Goal: Task Accomplishment & Management: Complete application form

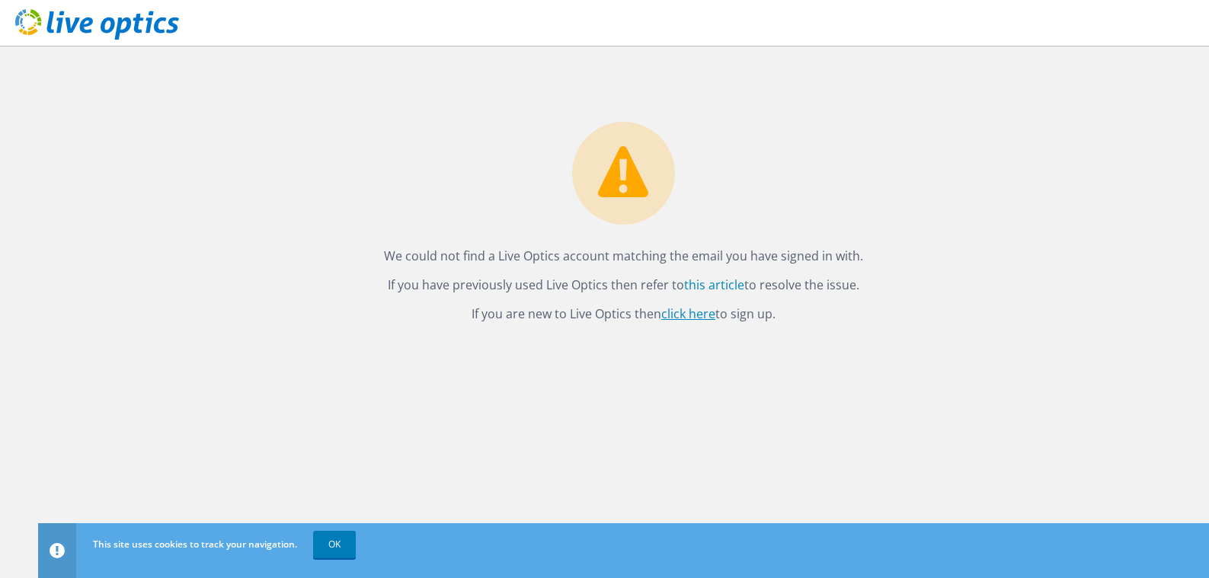
click at [672, 312] on link "click here" at bounding box center [689, 314] width 54 height 17
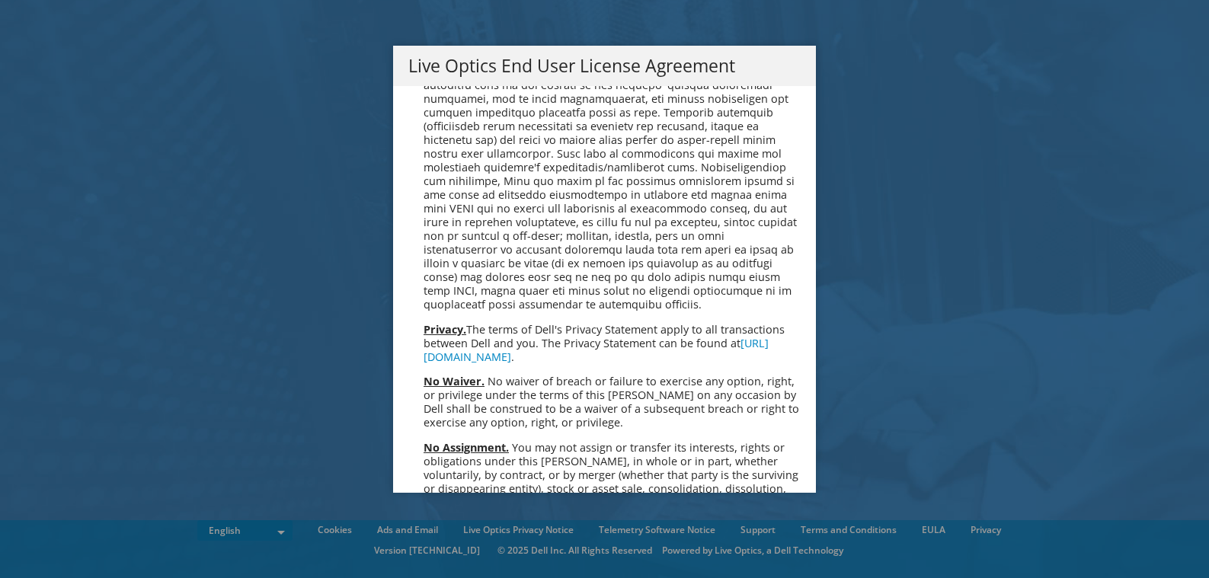
scroll to position [5586, 0]
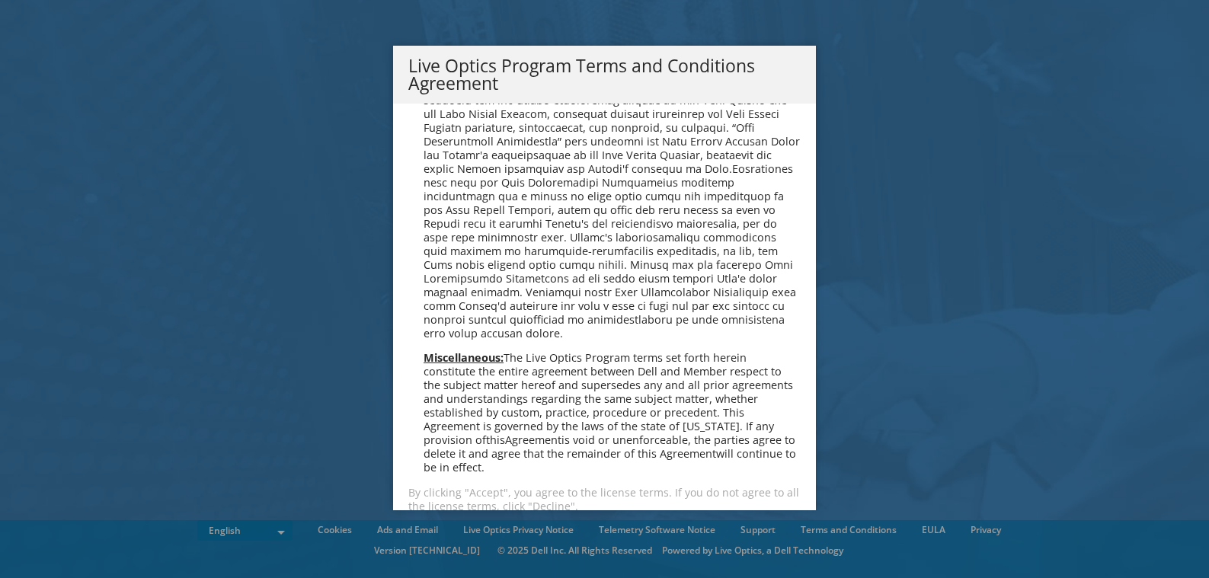
scroll to position [1050, 0]
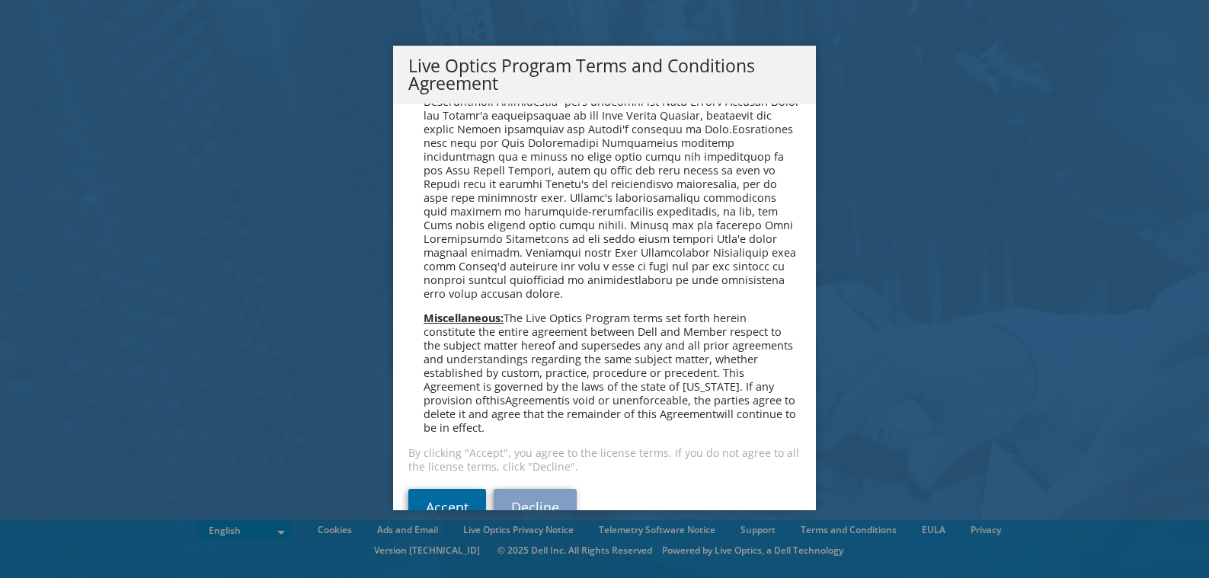
click at [474, 489] on link "Accept" at bounding box center [448, 507] width 78 height 37
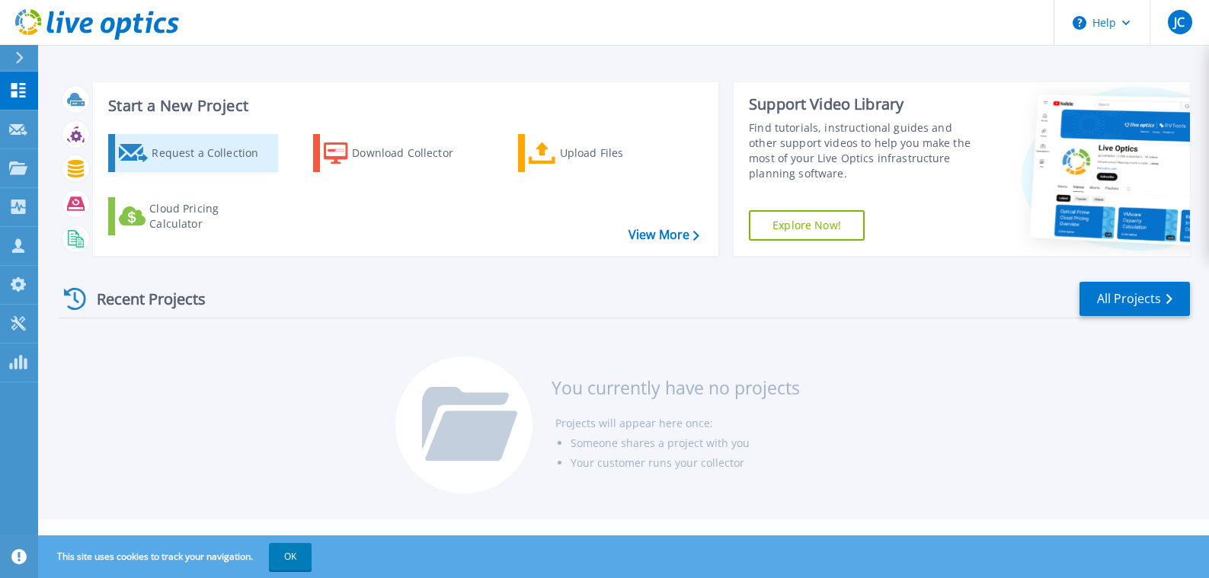
click at [203, 152] on div "Request a Collection" at bounding box center [213, 153] width 122 height 30
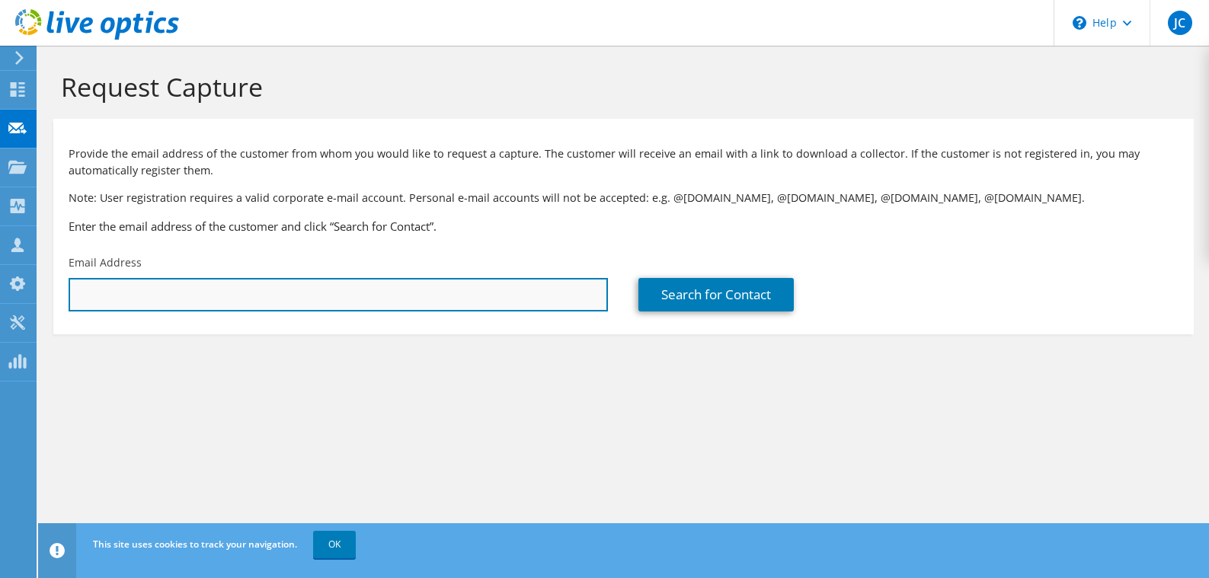
click at [319, 282] on input "text" at bounding box center [339, 295] width 540 height 34
paste input ""jonathan.ruger@aeroflowinc.com" <jonathan.ruger@aeroflowinc.com>"
drag, startPoint x: 269, startPoint y: 295, endPoint x: 37, endPoint y: 293, distance: 232.5
click at [69, 293] on input ""jonathan.ruger@aeroflowinc.com" <jonathan.ruger@aeroflowinc.com>" at bounding box center [339, 295] width 540 height 34
click at [394, 289] on input "jonathan.ruger@aeroflowinc.com>" at bounding box center [339, 295] width 540 height 34
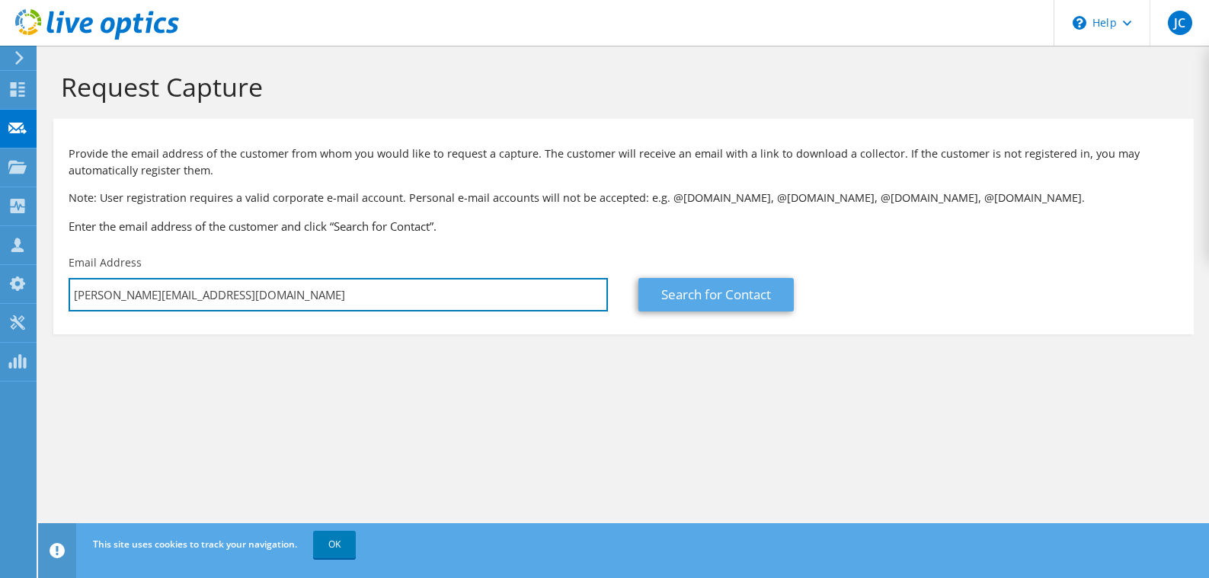
type input "jonathan.ruger@aeroflowinc.com"
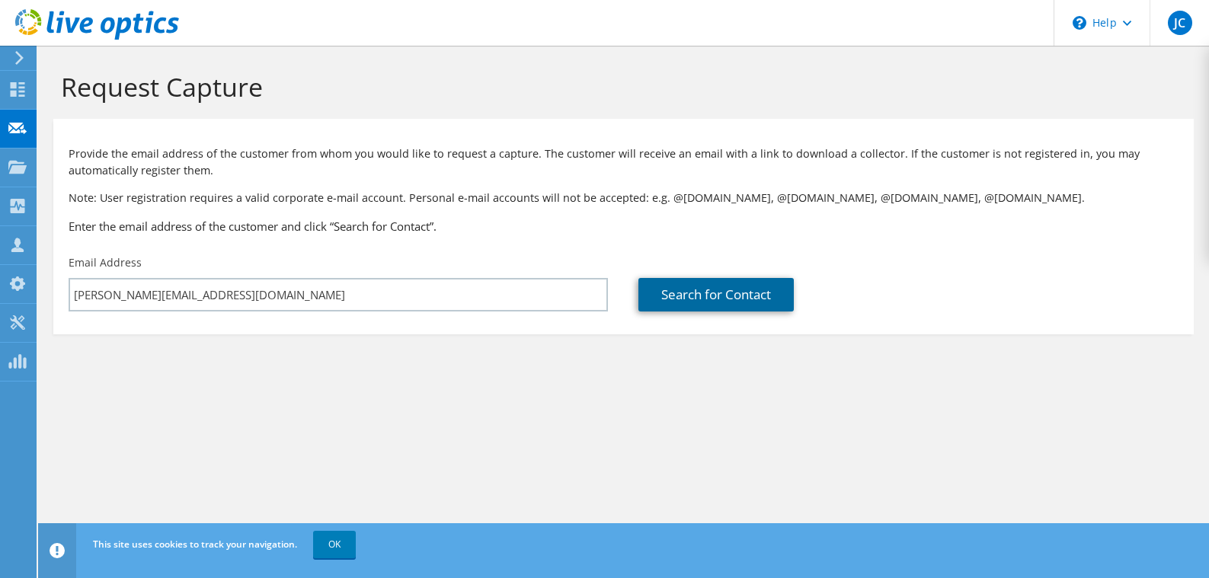
click at [774, 297] on link "Search for Contact" at bounding box center [716, 295] width 155 height 34
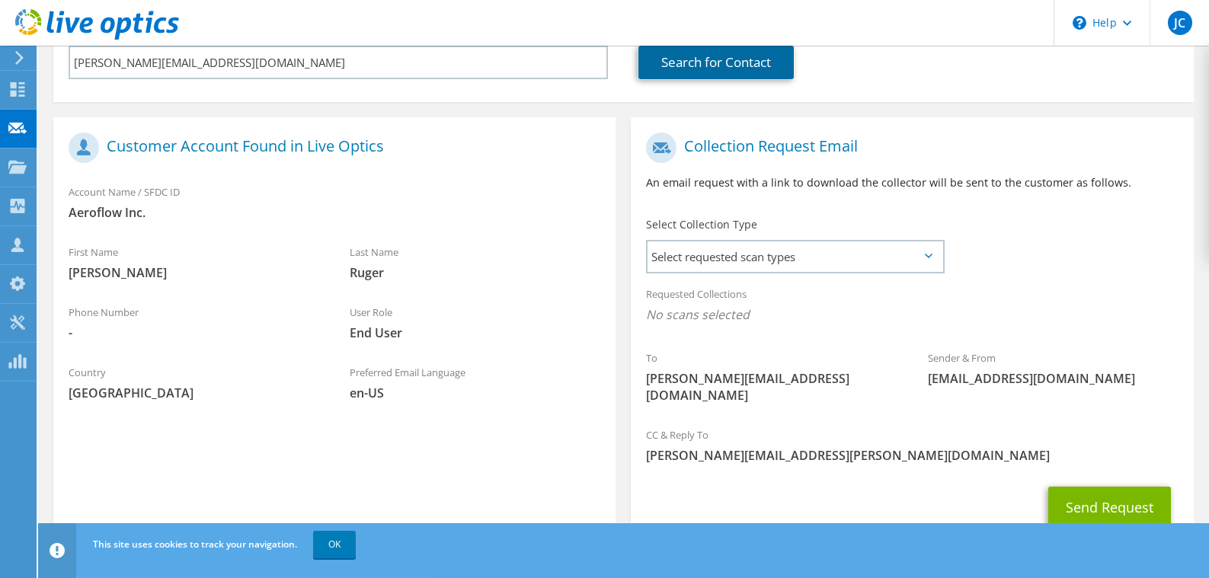
scroll to position [233, 0]
click at [732, 259] on span "Select requested scan types" at bounding box center [795, 256] width 295 height 30
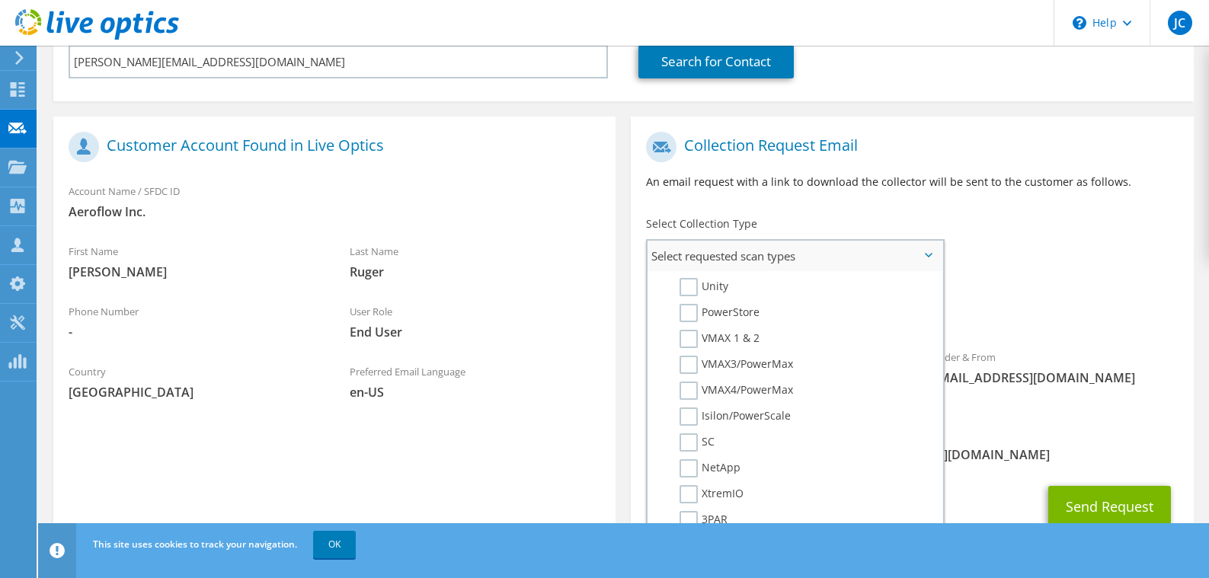
scroll to position [311, 0]
click at [690, 306] on label "PowerStore" at bounding box center [720, 310] width 80 height 18
click at [0, 0] on input "PowerStore" at bounding box center [0, 0] width 0 height 0
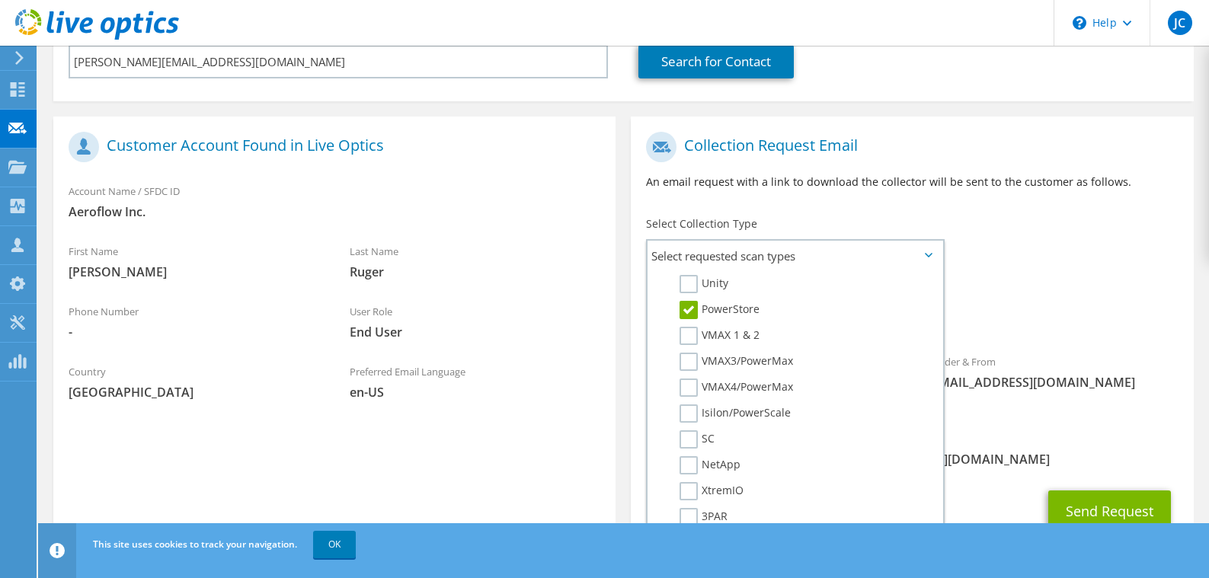
click at [780, 179] on p "An email request with a link to download the collector will be sent to the cust…" at bounding box center [912, 182] width 532 height 17
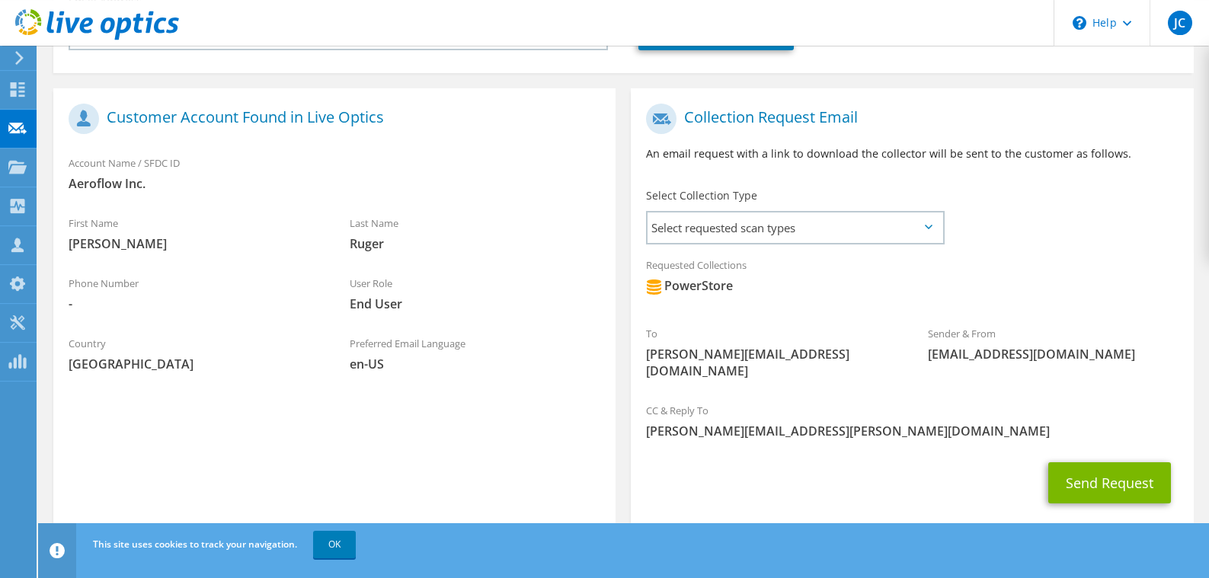
scroll to position [277, 0]
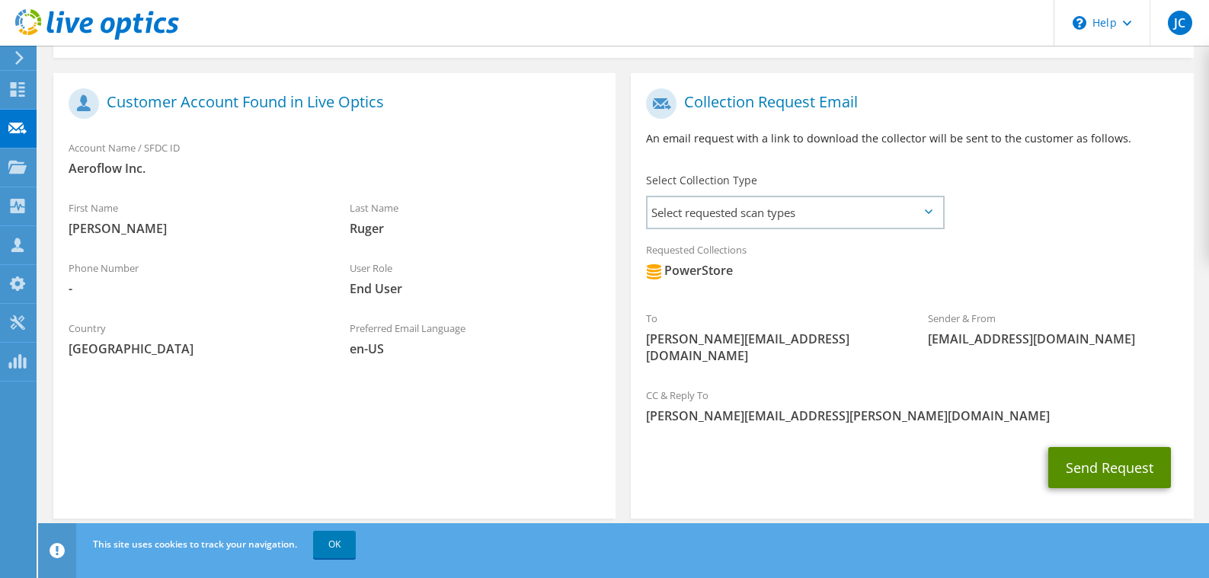
click at [1088, 449] on button "Send Request" at bounding box center [1110, 467] width 123 height 41
